Goal: Find specific page/section: Find specific page/section

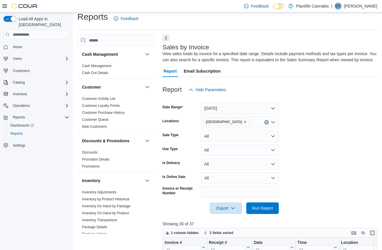
scroll to position [0, 813]
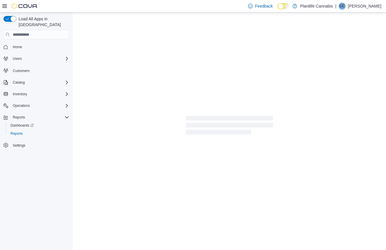
click at [8, 7] on div at bounding box center [19, 6] width 35 height 6
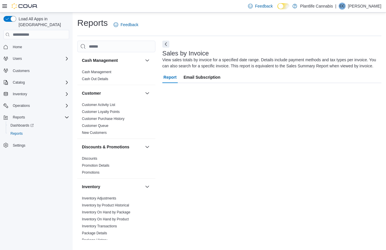
click at [6, 6] on icon at bounding box center [4, 6] width 5 height 5
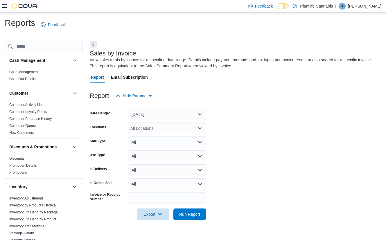
click at [5, 7] on icon at bounding box center [4, 5] width 5 height 3
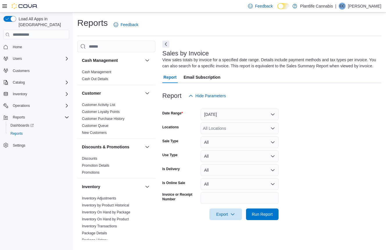
click at [26, 43] on span "Home" at bounding box center [39, 46] width 59 height 7
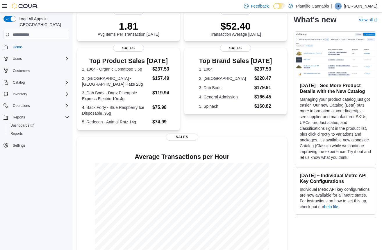
scroll to position [90, 0]
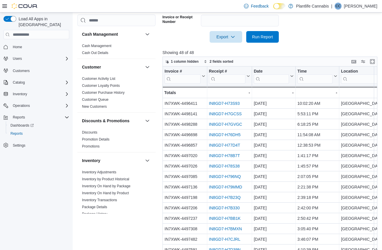
scroll to position [172, 0]
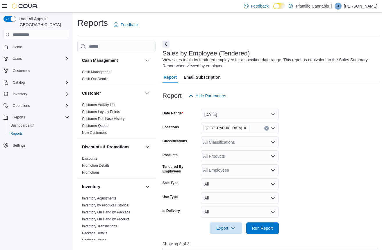
scroll to position [17, 0]
